Goal: Information Seeking & Learning: Find specific fact

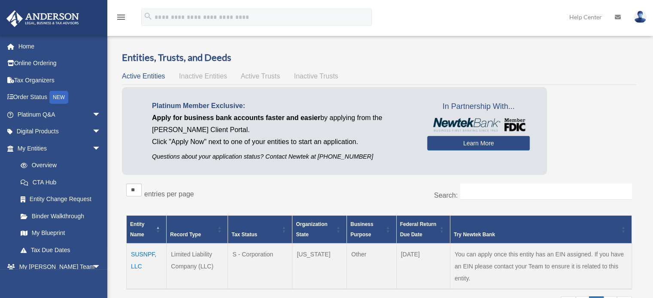
click at [145, 254] on td "SUSNPF, LLC" at bounding box center [147, 266] width 40 height 45
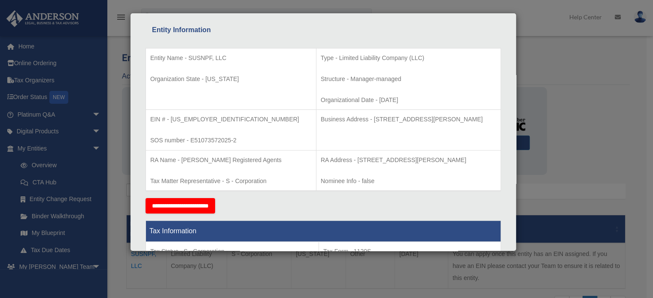
scroll to position [172, 0]
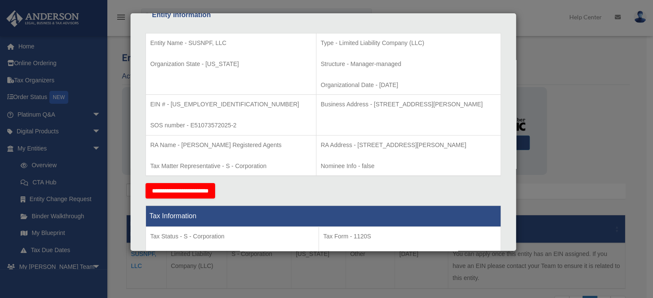
drag, startPoint x: 478, startPoint y: 103, endPoint x: 287, endPoint y: 105, distance: 191.4
click at [321, 105] on p "Business Address - [STREET_ADDRESS][PERSON_NAME]" at bounding box center [408, 104] width 175 height 11
copy p "Business Address - [STREET_ADDRESS][PERSON_NAME]"
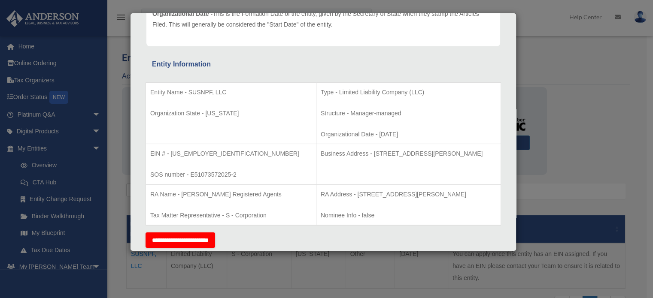
scroll to position [129, 0]
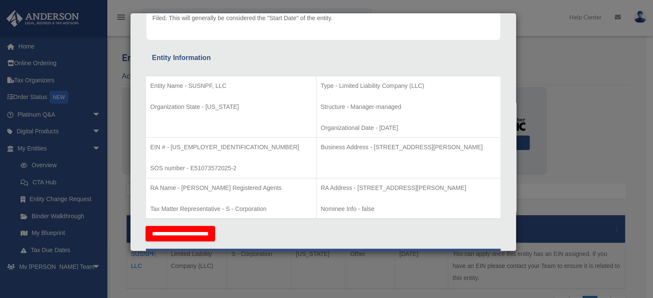
drag, startPoint x: 384, startPoint y: 129, endPoint x: 286, endPoint y: 130, distance: 98.7
click at [321, 130] on p "Organizational Date - [DATE]" at bounding box center [408, 128] width 175 height 11
copy p "Organizational Date - [DATE]"
drag, startPoint x: 230, startPoint y: 85, endPoint x: 150, endPoint y: 85, distance: 79.8
click at [150, 85] on p "Entity Name - SUSNPF, LLC" at bounding box center [230, 86] width 161 height 11
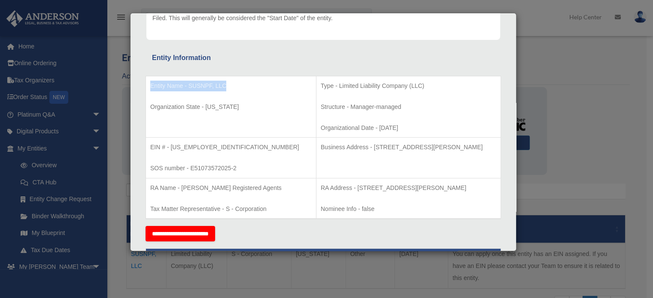
copy p "Entity Name - SUSNPF, LLC"
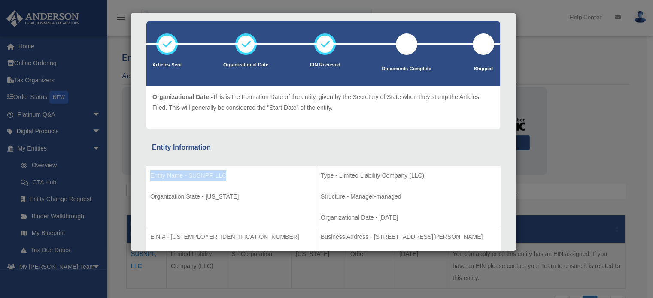
scroll to position [0, 0]
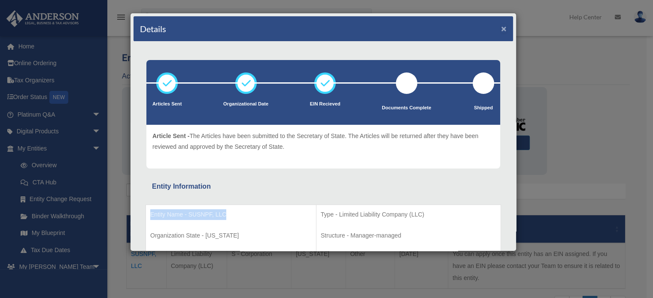
click at [501, 26] on button "×" at bounding box center [504, 28] width 6 height 9
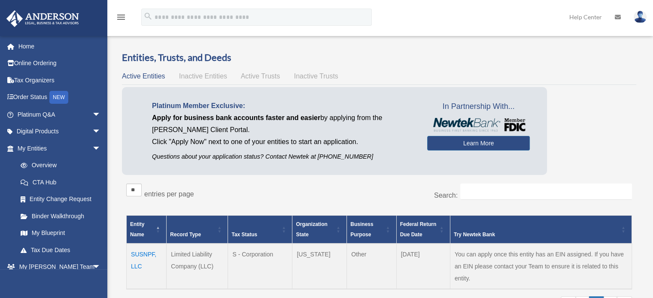
click at [136, 252] on td "SUSNPF, LLC" at bounding box center [147, 266] width 40 height 45
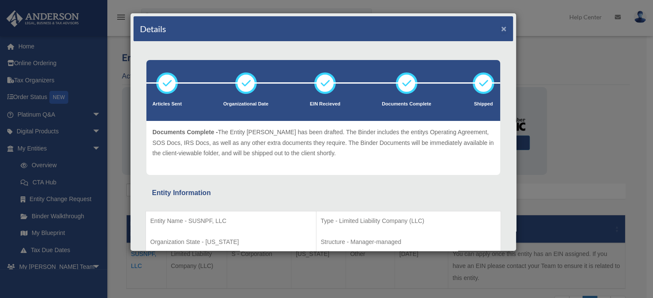
click at [501, 27] on button "×" at bounding box center [504, 28] width 6 height 9
